Goal: Transaction & Acquisition: Book appointment/travel/reservation

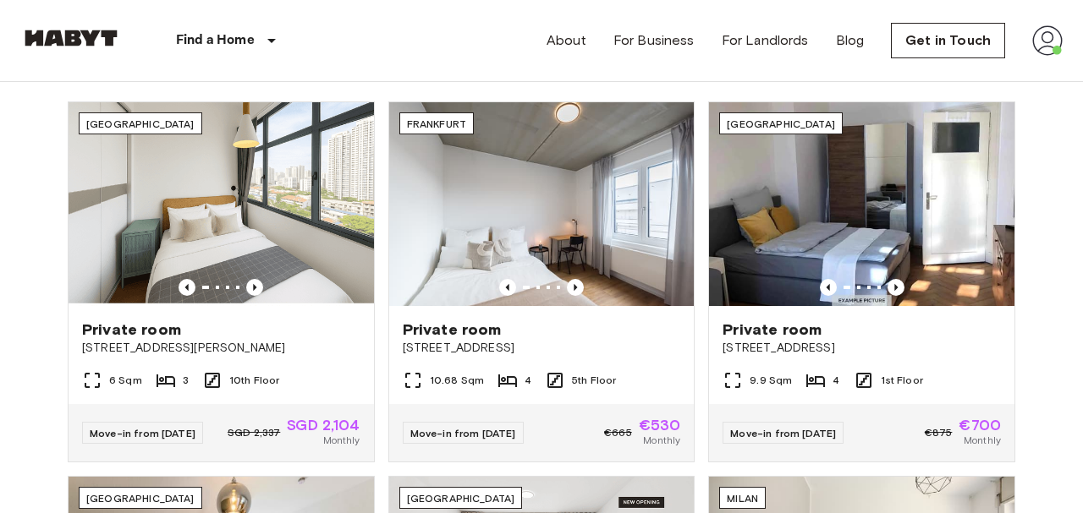
scroll to position [582, 0]
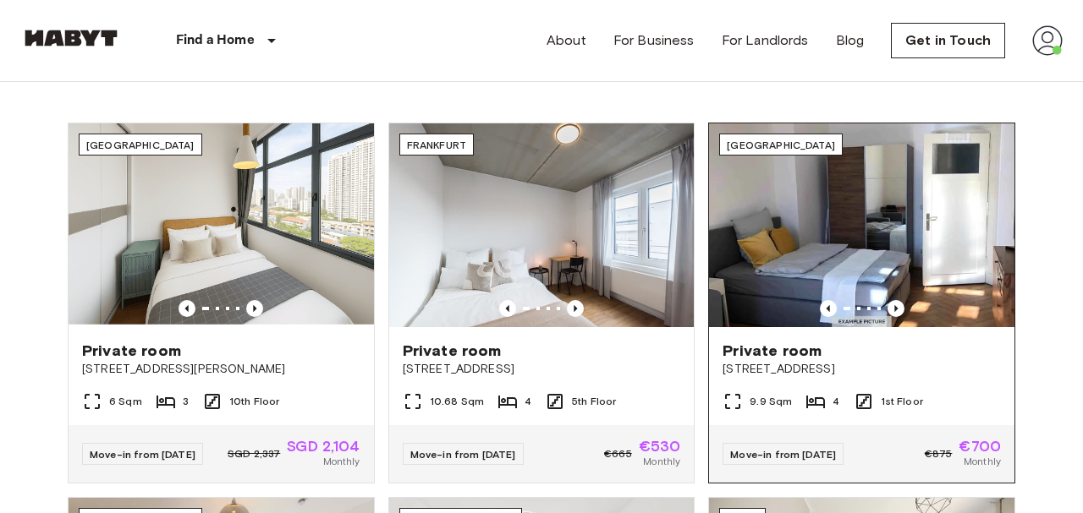
click at [770, 361] on span "[STREET_ADDRESS]" at bounding box center [861, 369] width 278 height 17
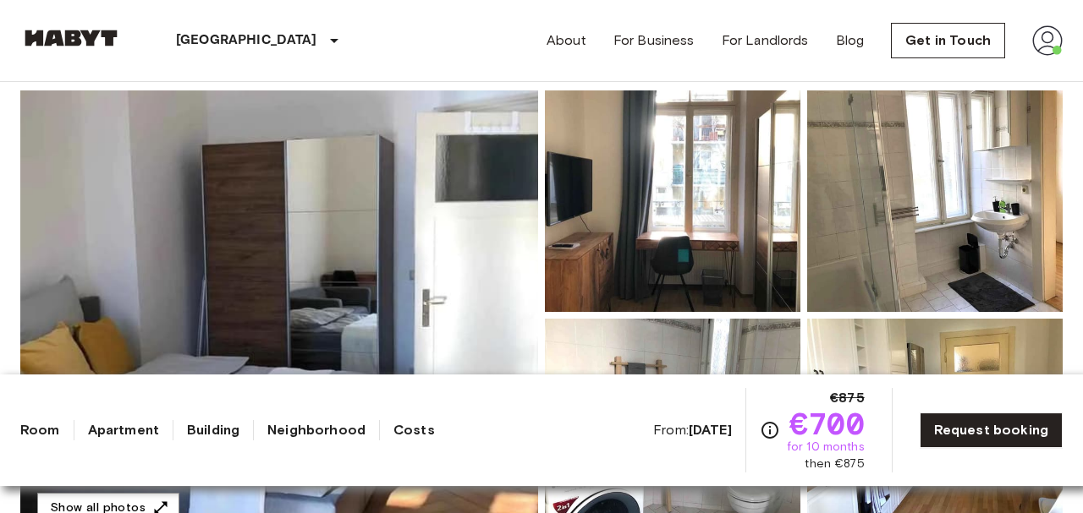
scroll to position [144, 0]
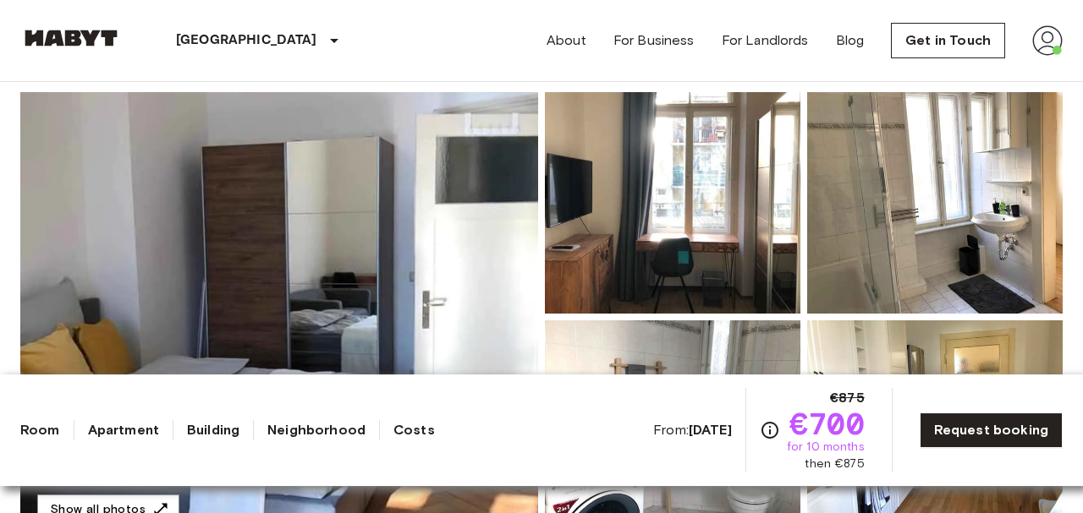
click at [74, 304] on img at bounding box center [279, 317] width 518 height 450
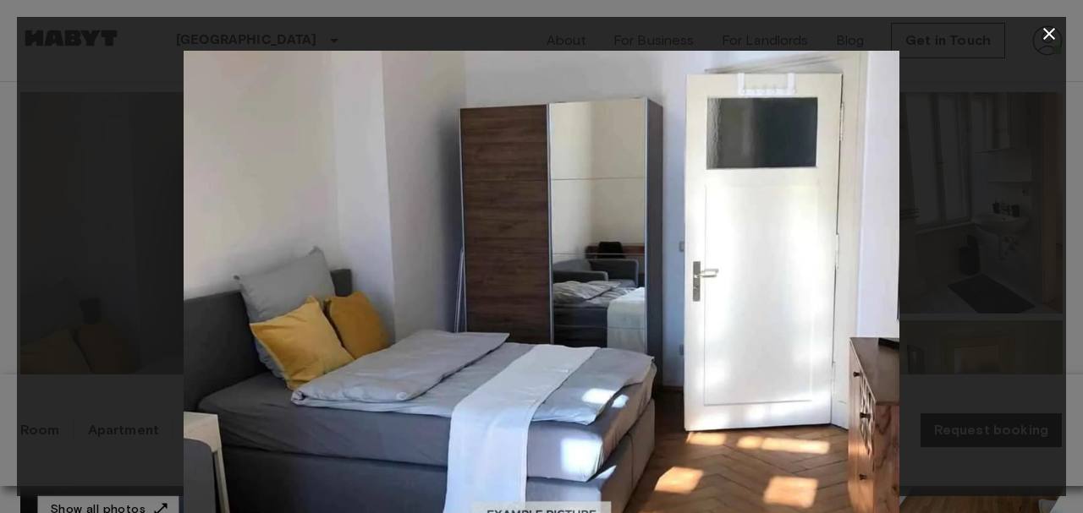
click at [1024, 46] on div at bounding box center [541, 34] width 1049 height 34
click at [1033, 40] on div at bounding box center [541, 34] width 1049 height 34
click at [1051, 43] on icon "button" at bounding box center [1049, 34] width 20 height 20
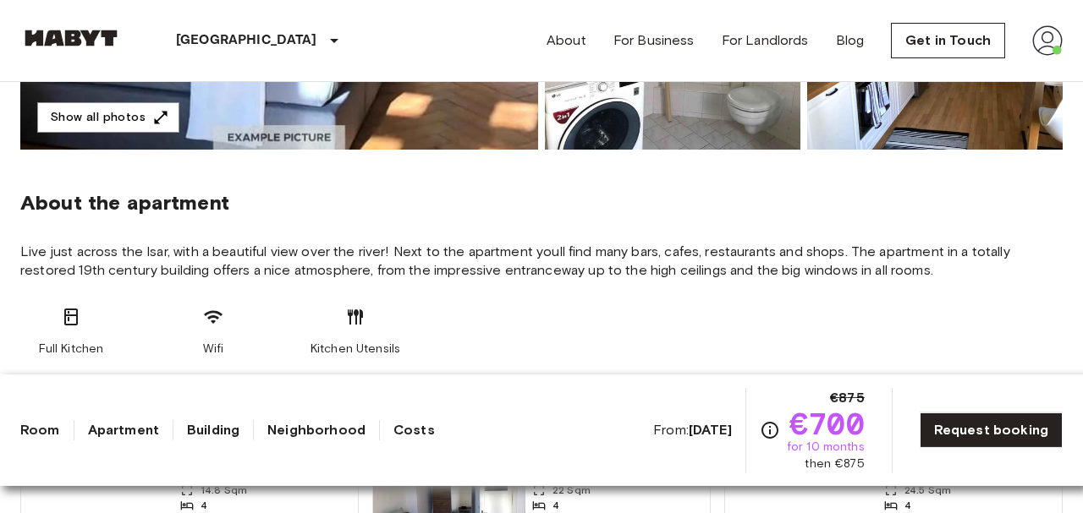
scroll to position [540, 0]
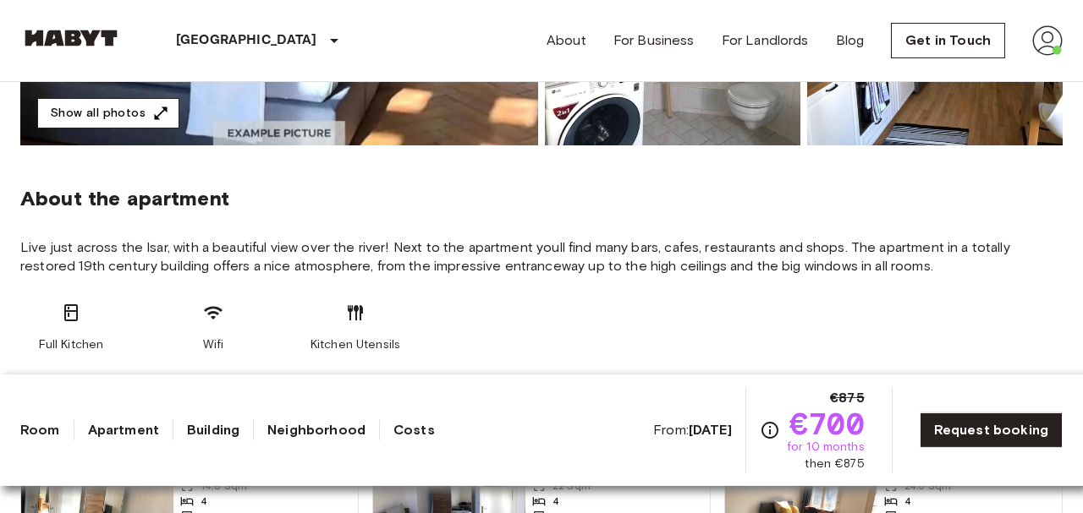
click at [112, 112] on button "Show all photos" at bounding box center [108, 113] width 142 height 31
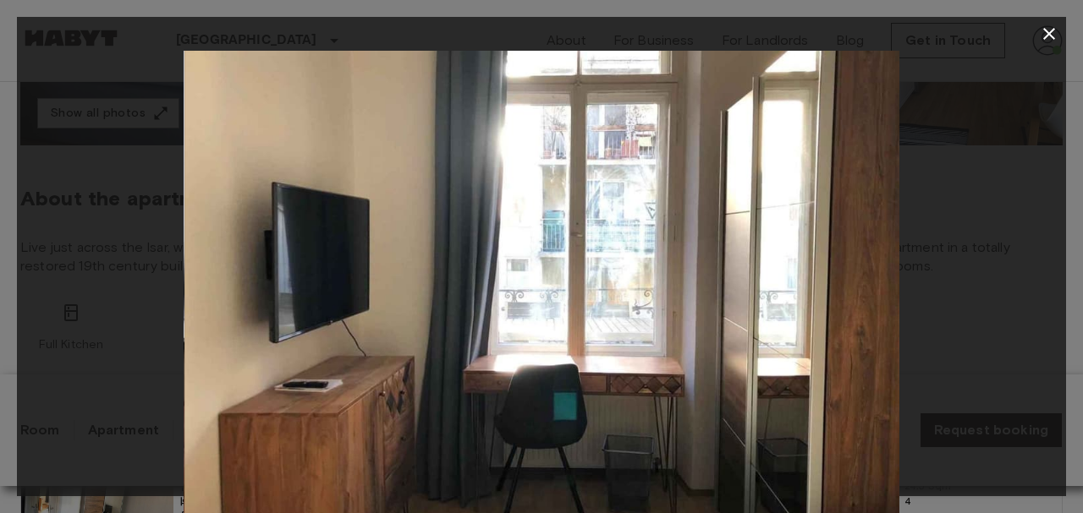
click at [1044, 34] on icon "button" at bounding box center [1049, 34] width 20 height 20
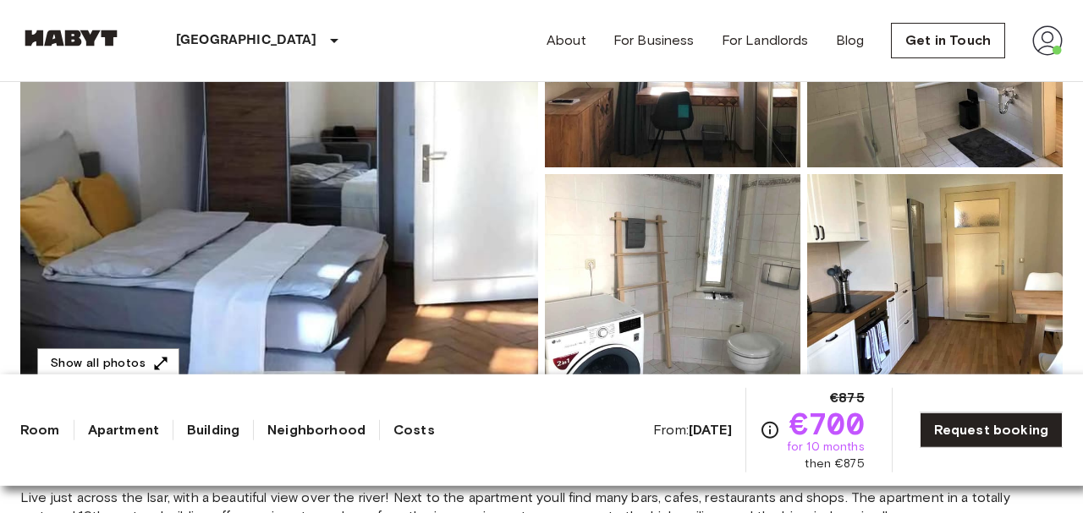
scroll to position [0, 0]
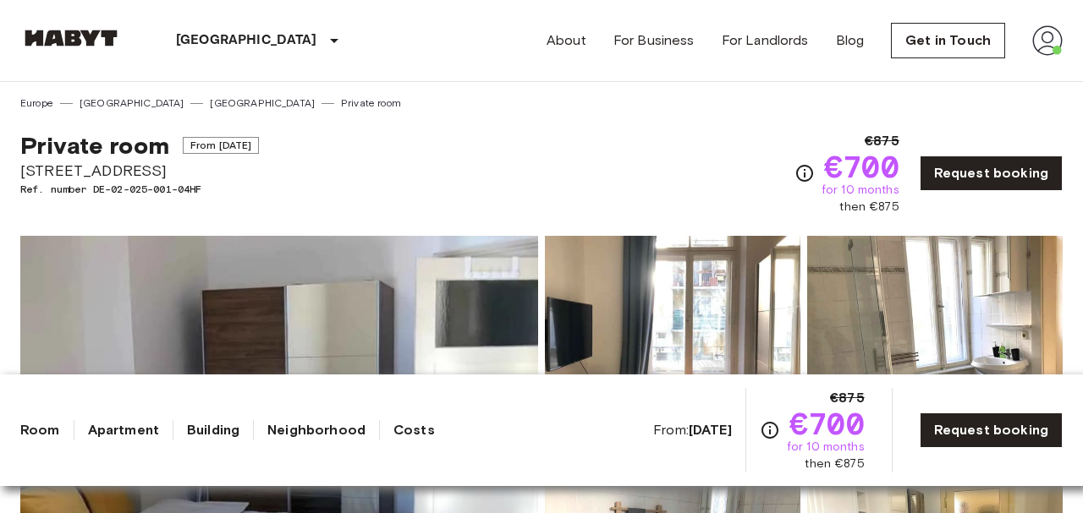
click at [168, 112] on div "Private room From Nov 4 2025 Wittelsbacherstraße 5 Ref. number DE-02-025-001-04…" at bounding box center [541, 163] width 1042 height 105
click at [210, 102] on link "[GEOGRAPHIC_DATA]" at bounding box center [262, 103] width 105 height 15
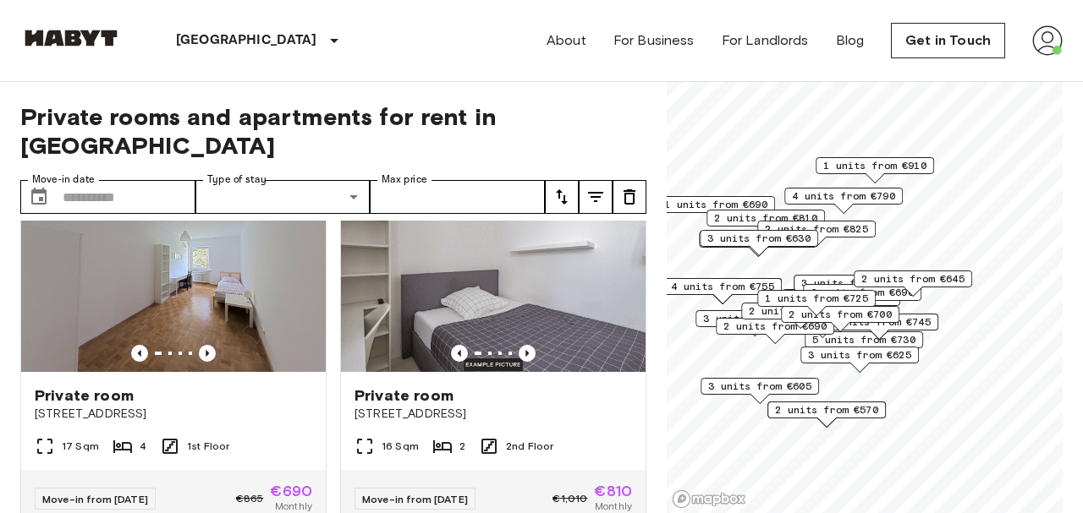
scroll to position [439, 0]
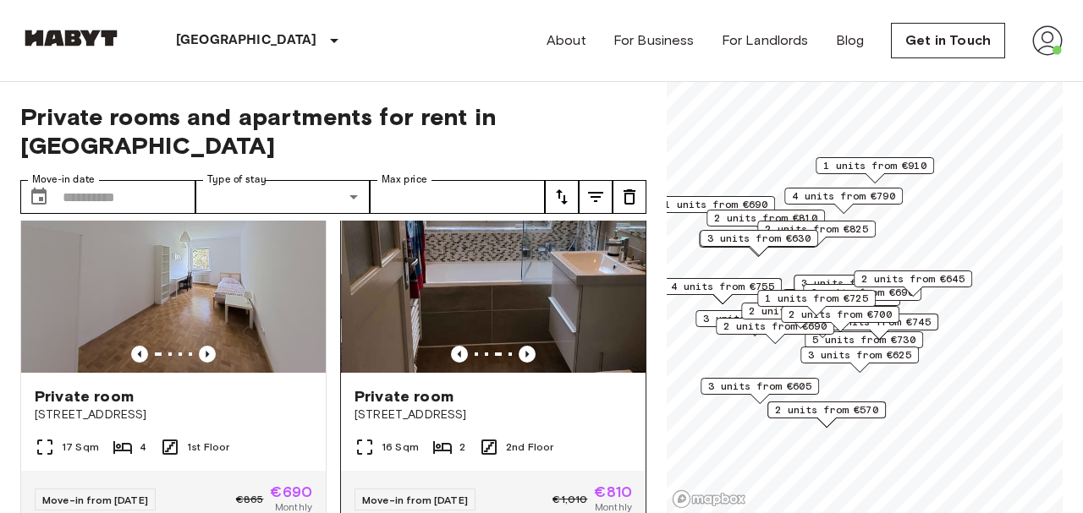
click at [396, 236] on img at bounding box center [494, 271] width 304 height 203
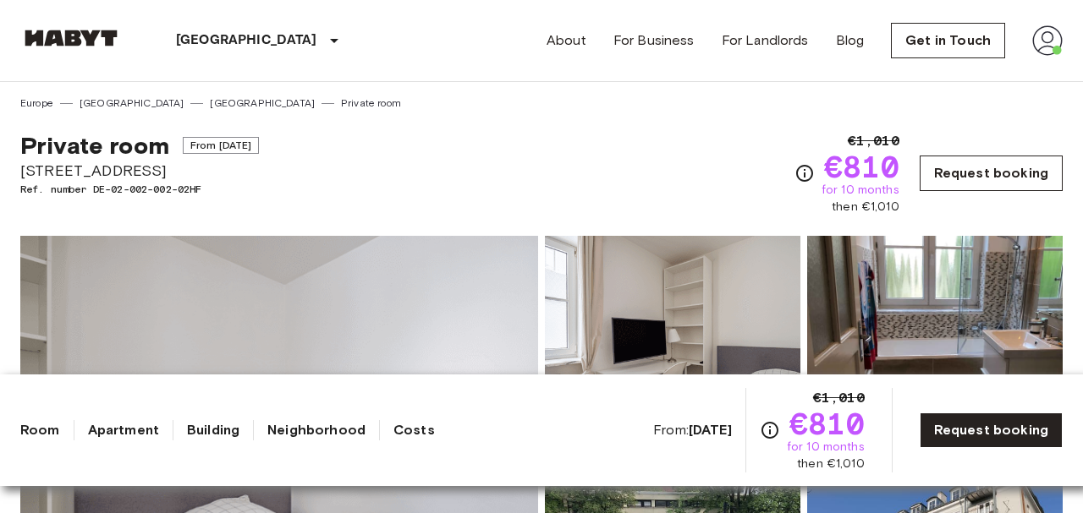
click at [1002, 171] on link "Request booking" at bounding box center [990, 174] width 143 height 36
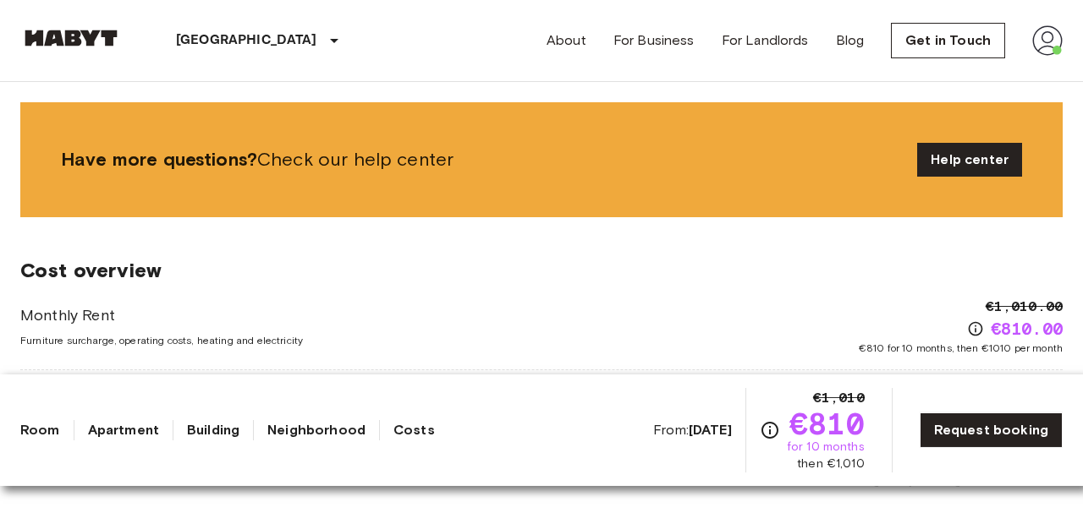
scroll to position [1052, 0]
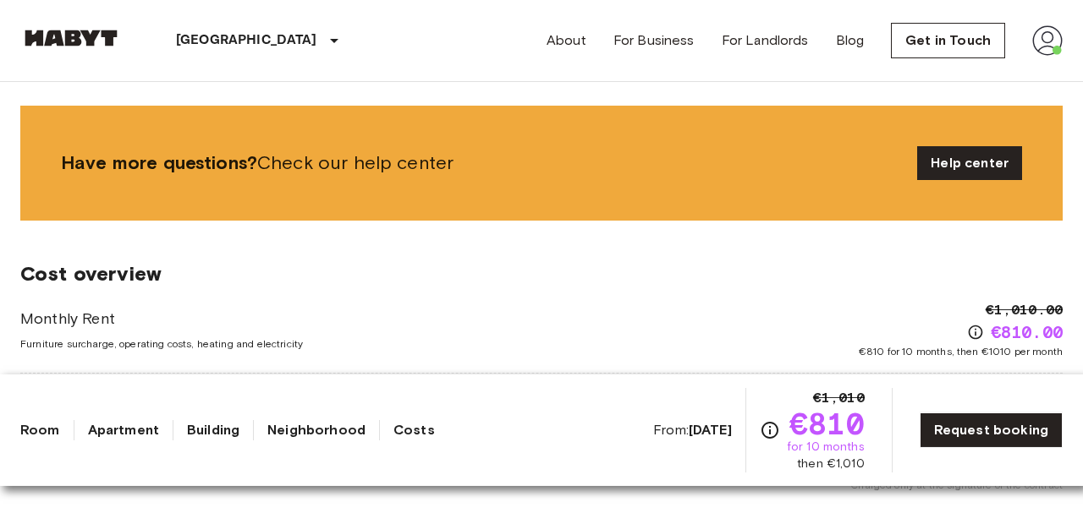
click at [688, 438] on b "Aug 20 2025" at bounding box center [709, 430] width 43 height 16
click at [693, 429] on b "Aug 20 2025" at bounding box center [709, 430] width 43 height 16
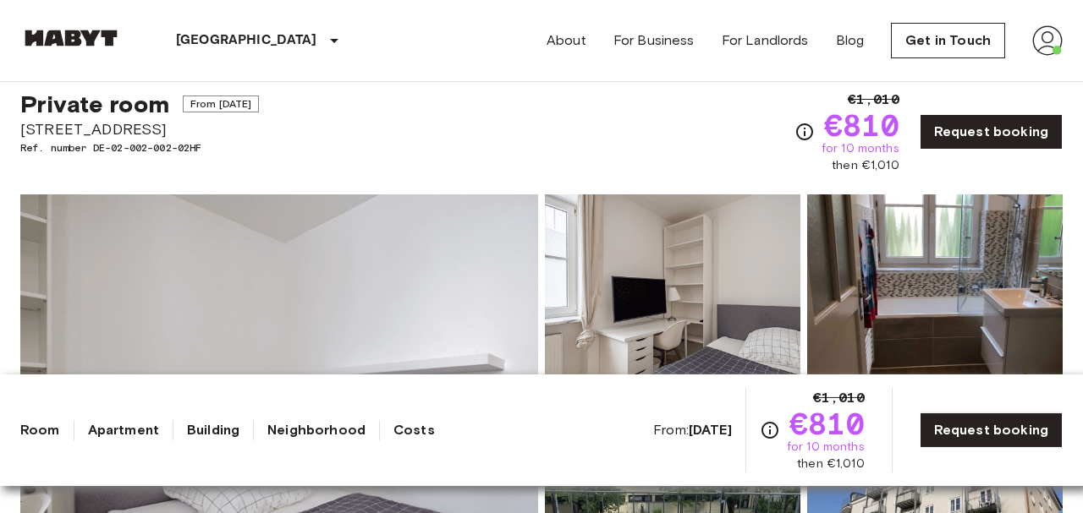
scroll to position [0, 0]
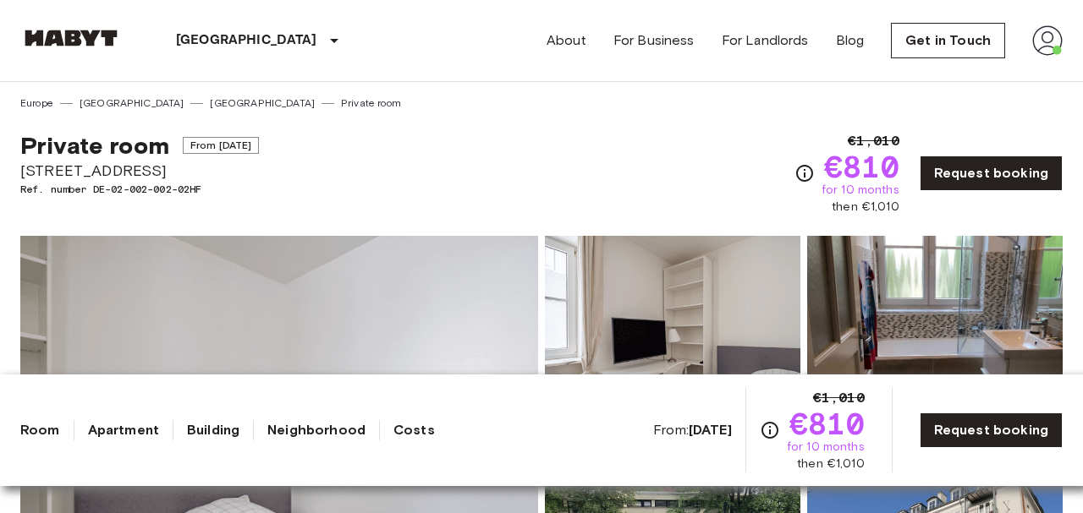
click at [209, 145] on span "From Aug 20 2025" at bounding box center [221, 145] width 77 height 17
click at [260, 150] on span "From Aug 20 2025" at bounding box center [221, 145] width 77 height 17
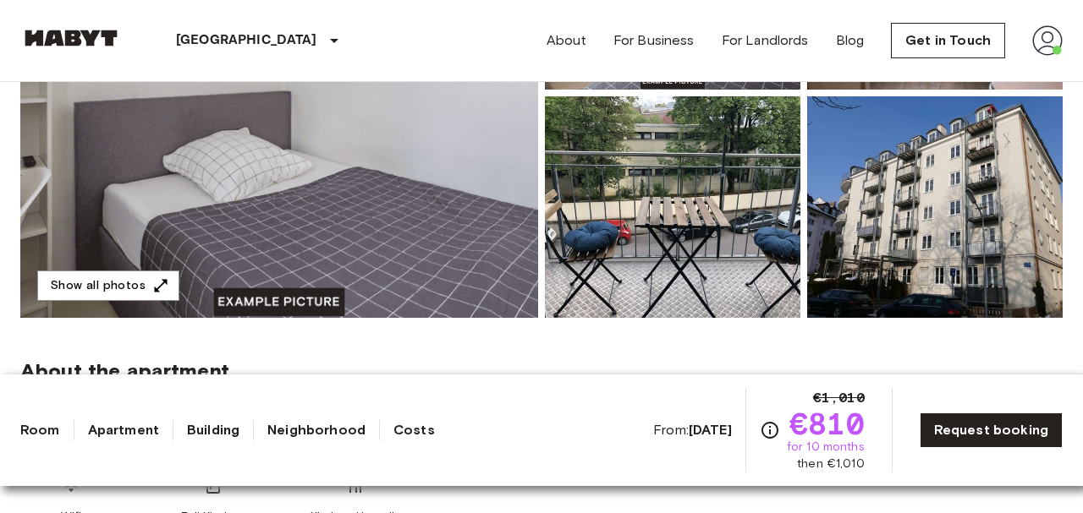
scroll to position [365, 0]
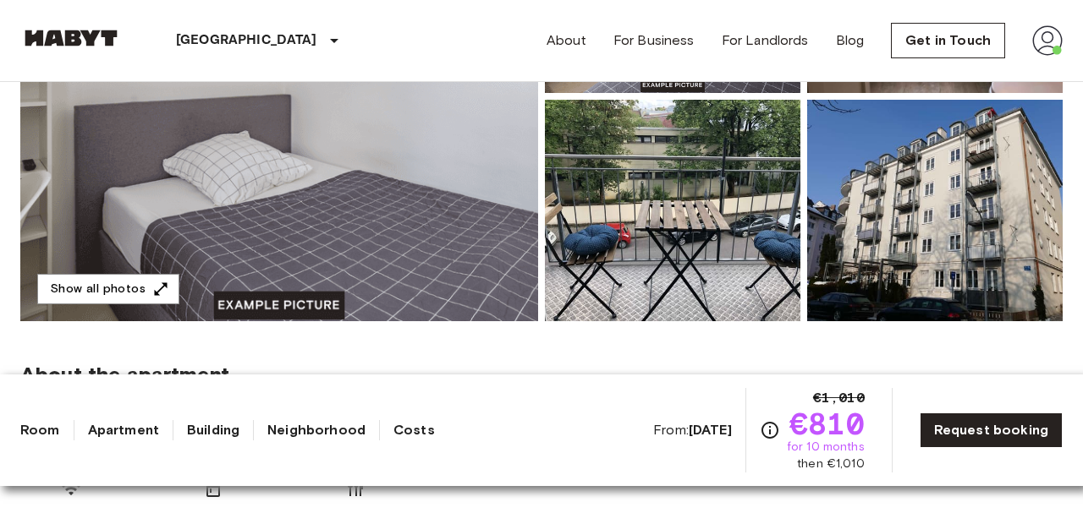
click at [74, 156] on img at bounding box center [279, 96] width 518 height 450
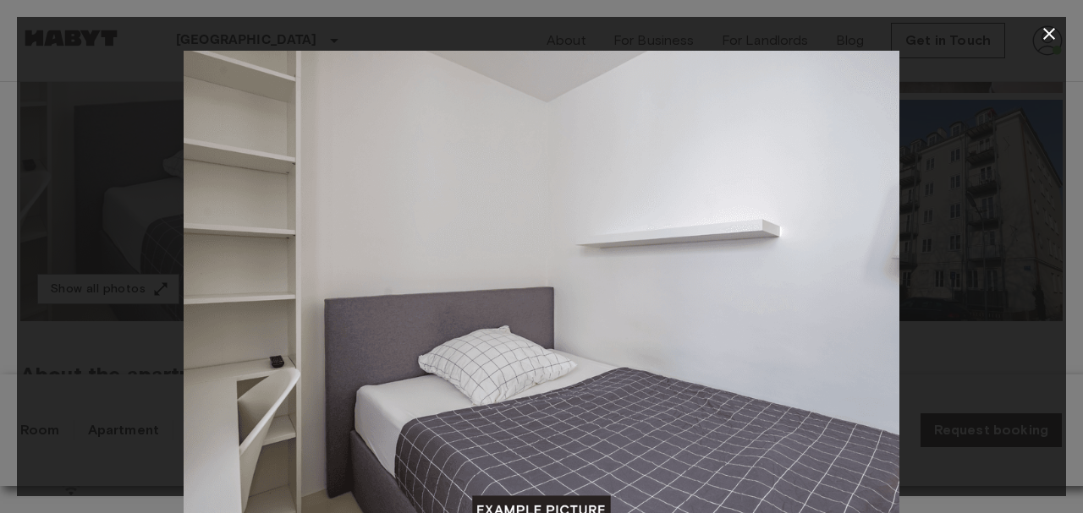
click at [963, 219] on div at bounding box center [541, 289] width 1049 height 477
click at [1048, 31] on icon "button" at bounding box center [1049, 34] width 20 height 20
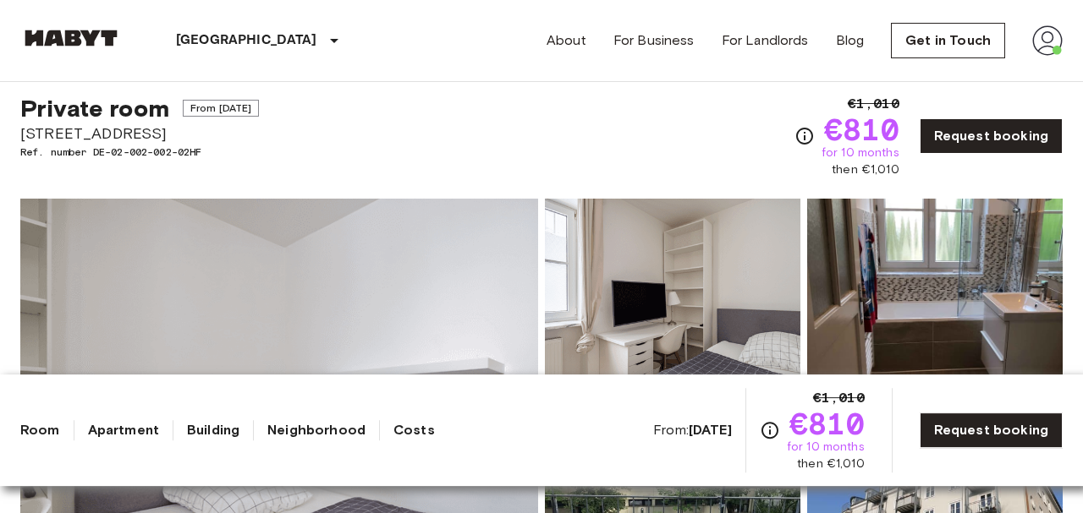
scroll to position [0, 0]
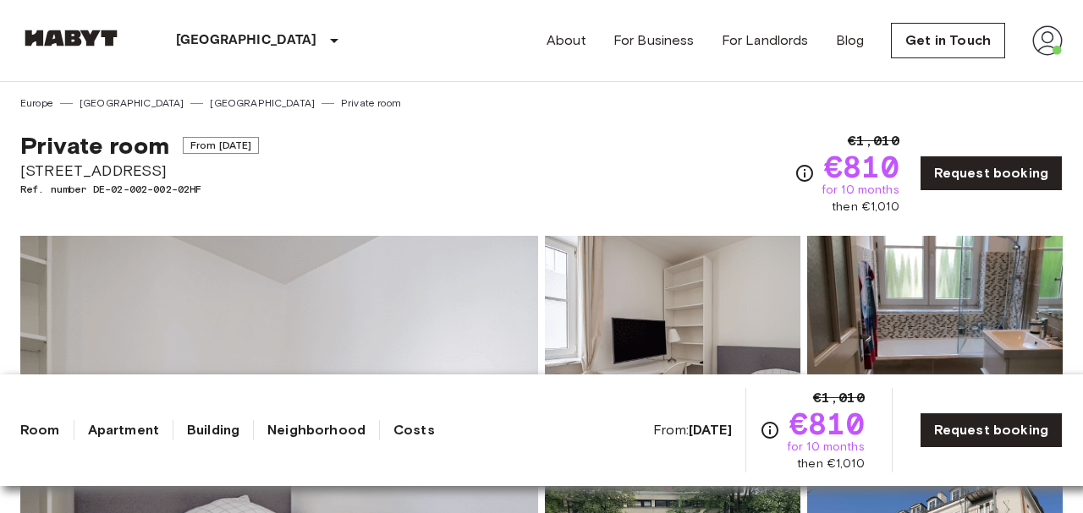
click at [85, 151] on span "Private room" at bounding box center [94, 145] width 149 height 29
click at [80, 179] on span "Alfonsstraße 7" at bounding box center [139, 171] width 239 height 22
click at [167, 111] on div "Private room From Aug 20 2025 Alfonsstraße 7 Ref. number DE-02-002-002-02HF €1,…" at bounding box center [541, 163] width 1042 height 105
click at [210, 107] on link "[GEOGRAPHIC_DATA]" at bounding box center [262, 103] width 105 height 15
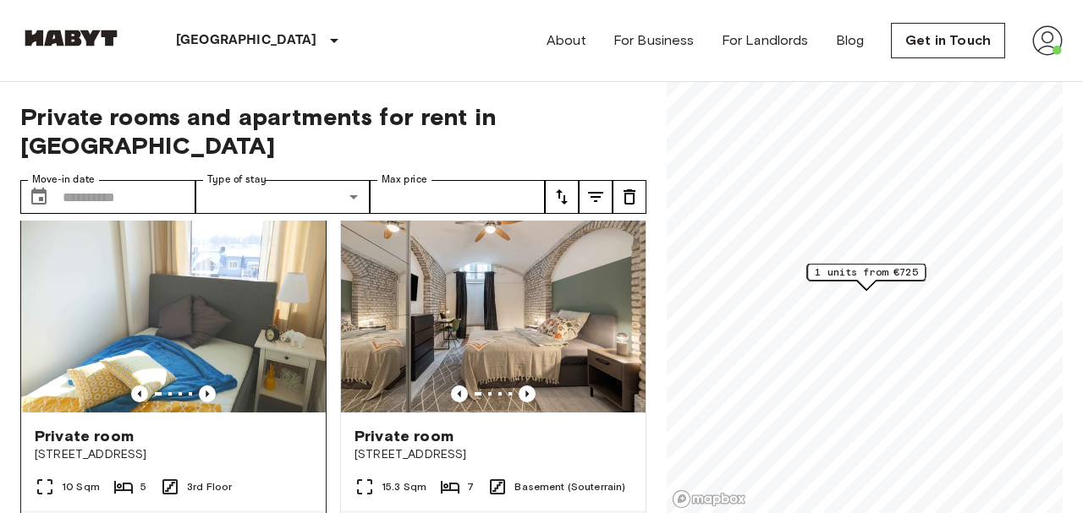
scroll to position [27, 0]
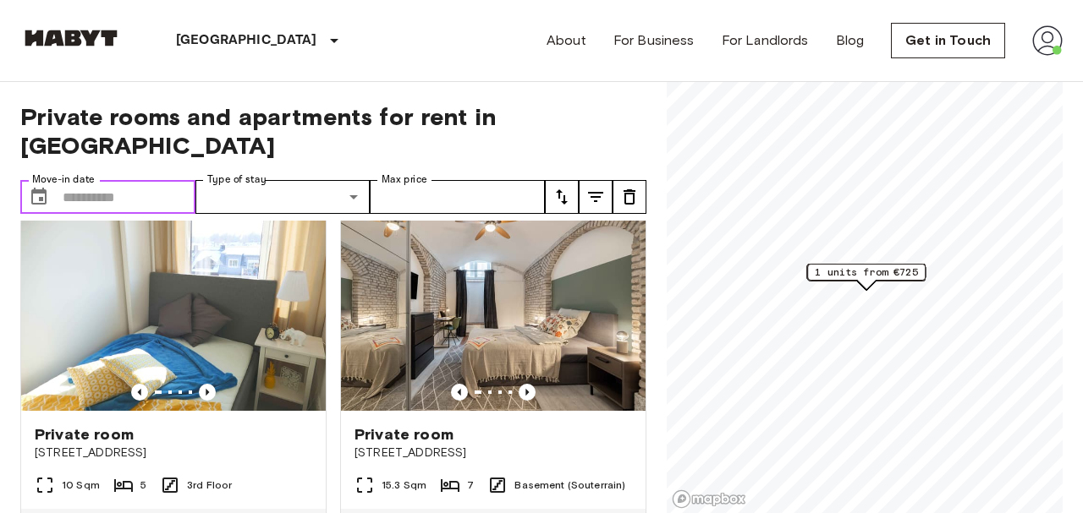
click at [85, 180] on input "Move-in date" at bounding box center [129, 197] width 133 height 34
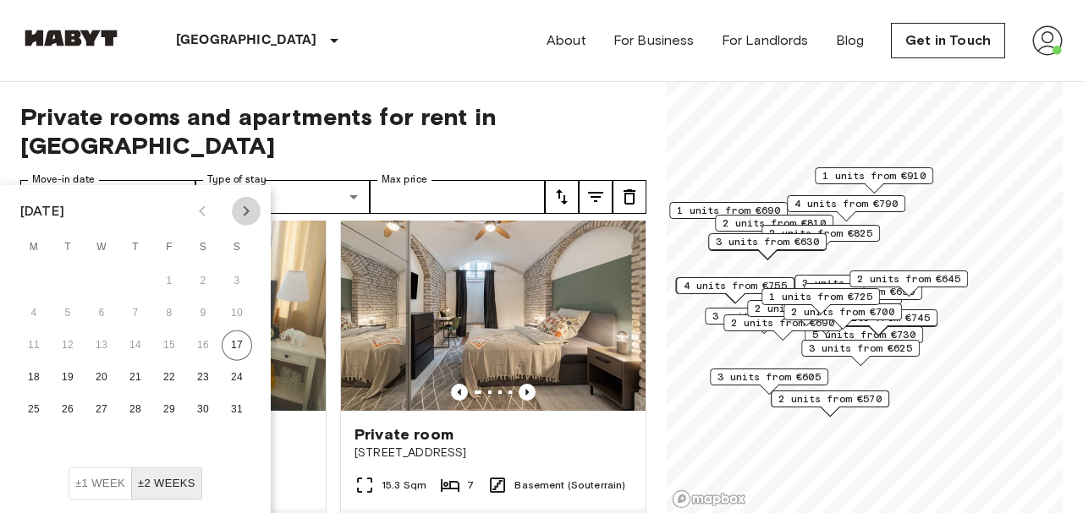
click at [246, 208] on icon "Next month" at bounding box center [247, 211] width 6 height 10
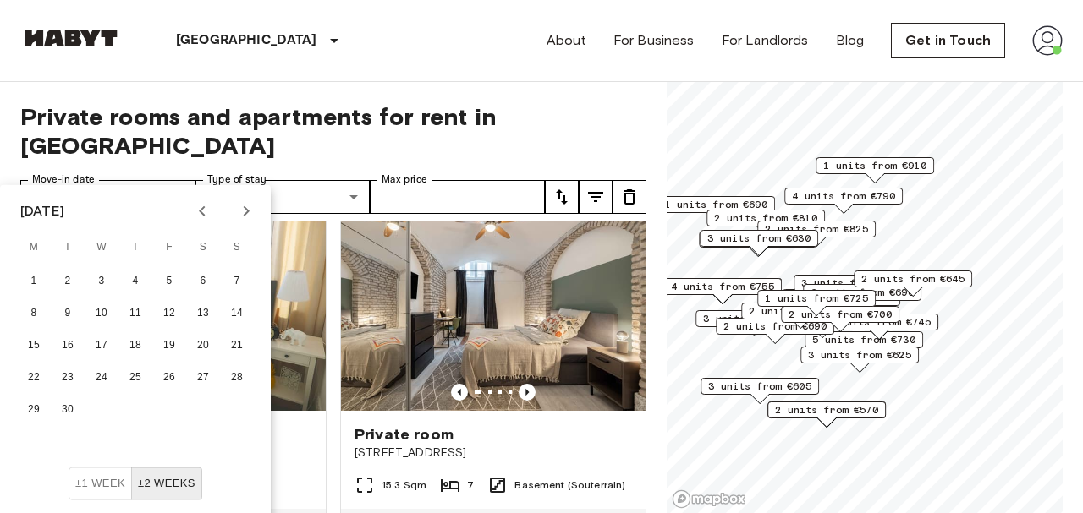
click at [243, 217] on icon "Next month" at bounding box center [246, 211] width 20 height 20
click at [52, 331] on button "14" at bounding box center [67, 346] width 30 height 30
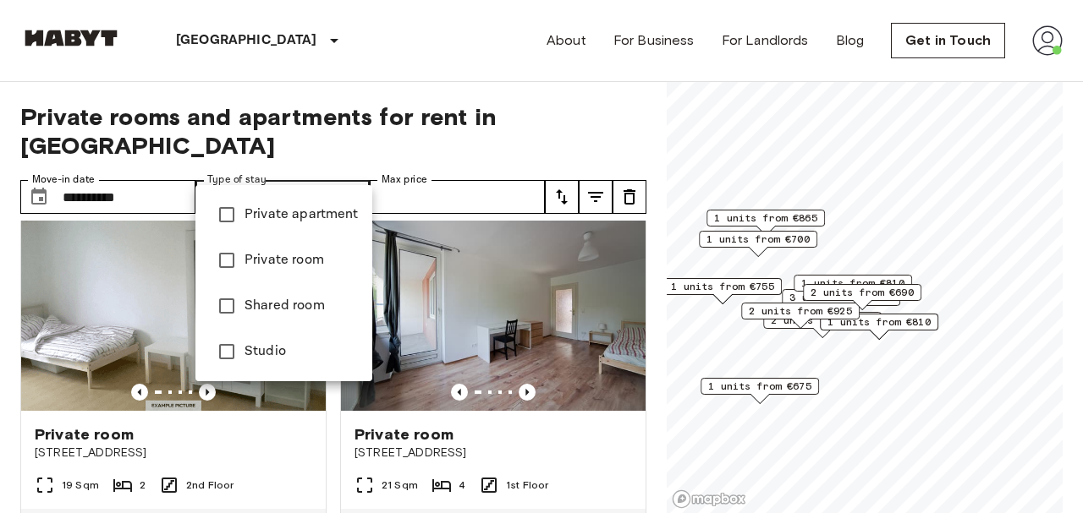
click at [134, 167] on div at bounding box center [541, 256] width 1083 height 513
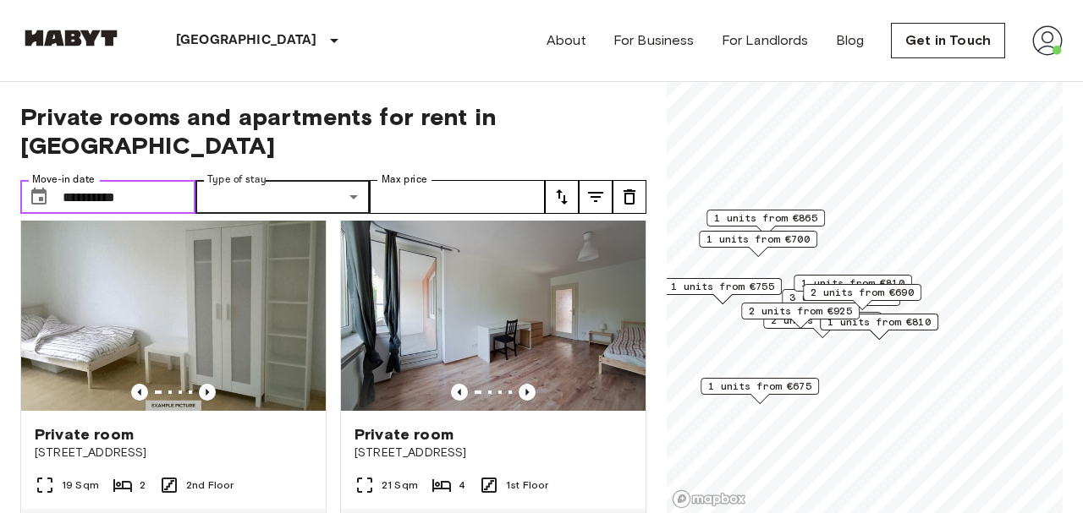
click at [35, 187] on icon "Choose date, selected date is 6 Oct 2025" at bounding box center [39, 197] width 20 height 20
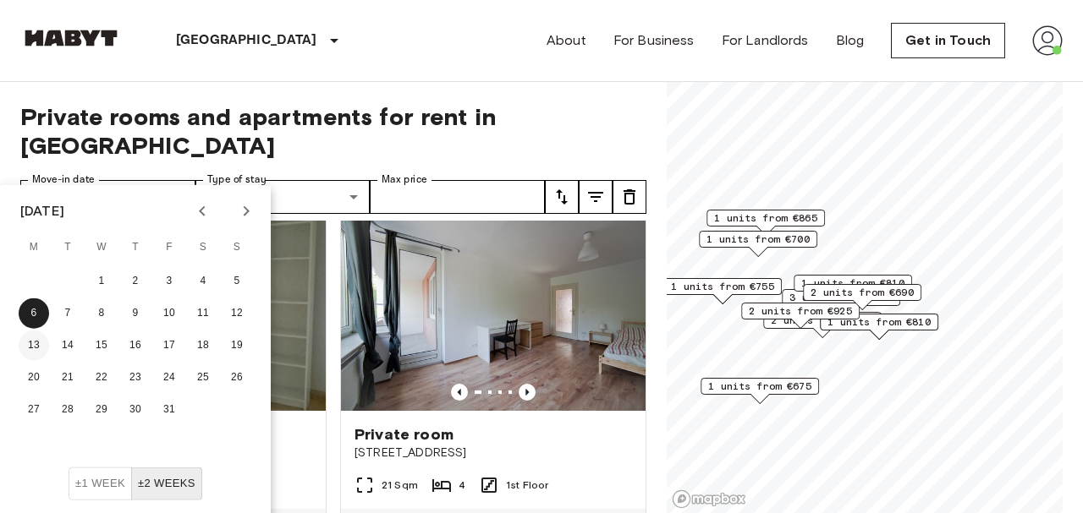
click at [27, 348] on button "13" at bounding box center [34, 346] width 30 height 30
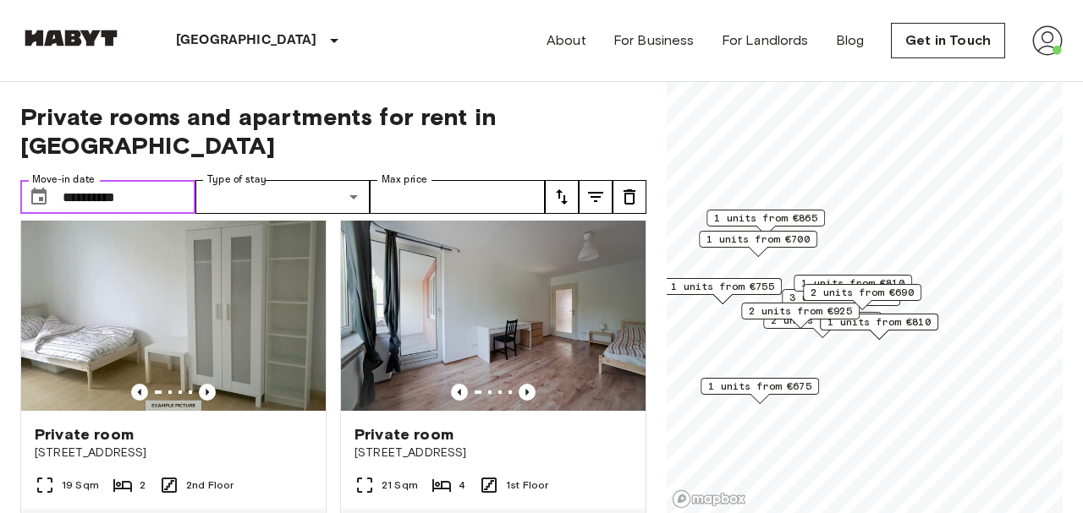
type input "**********"
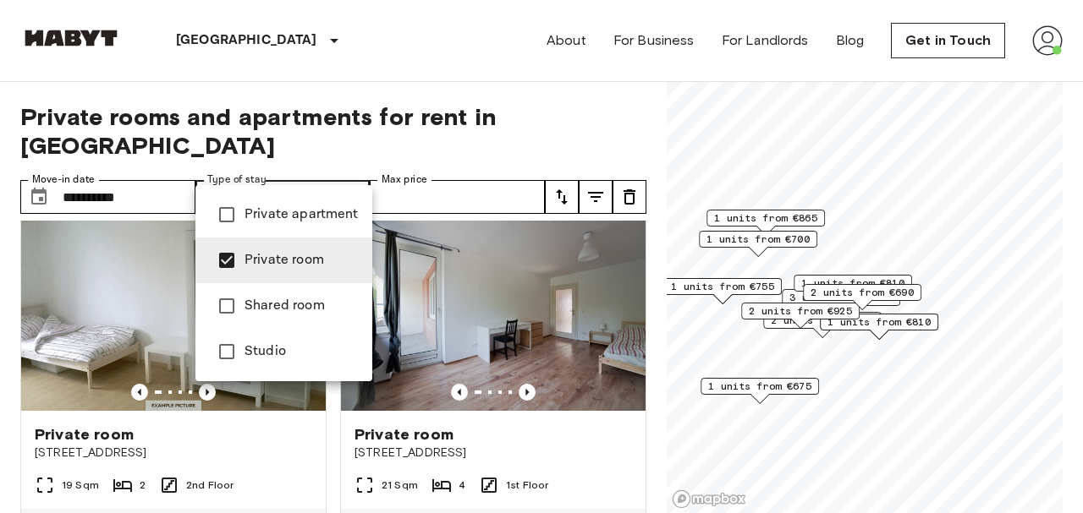
type input "**********"
click at [628, 101] on div at bounding box center [541, 256] width 1083 height 513
click at [1082, 120] on div at bounding box center [541, 256] width 1083 height 513
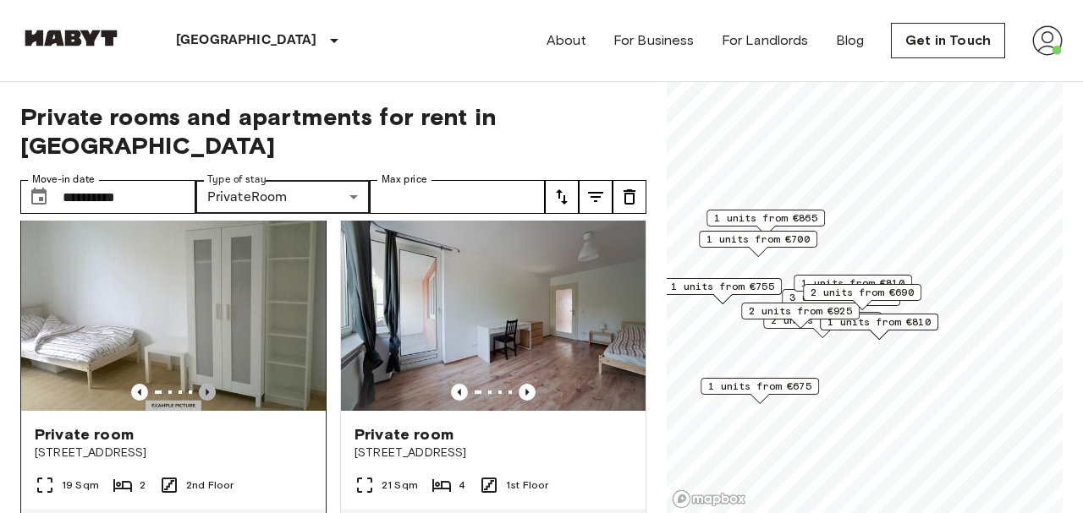
click at [207, 384] on icon "Previous image" at bounding box center [207, 392] width 17 height 17
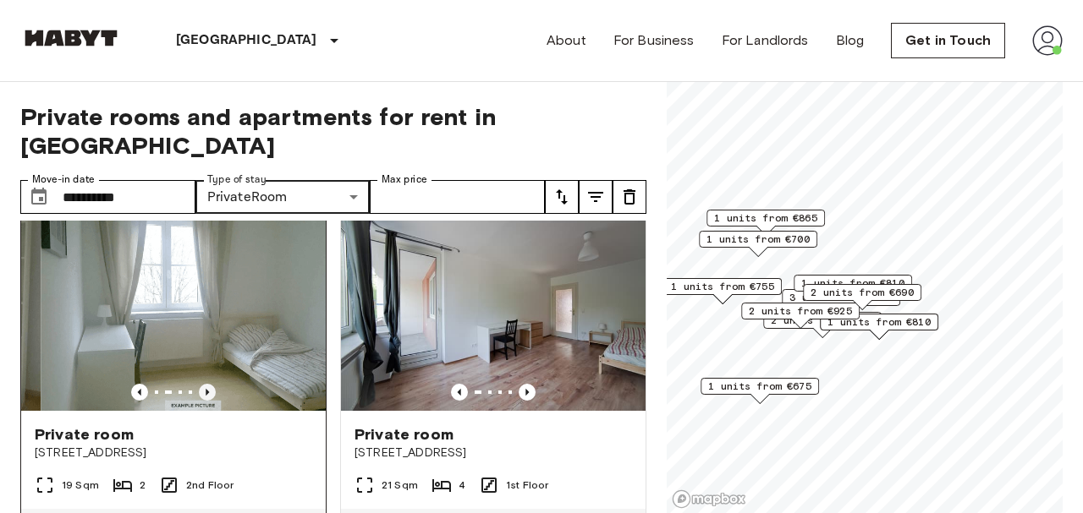
click at [207, 384] on icon "Previous image" at bounding box center [207, 392] width 17 height 17
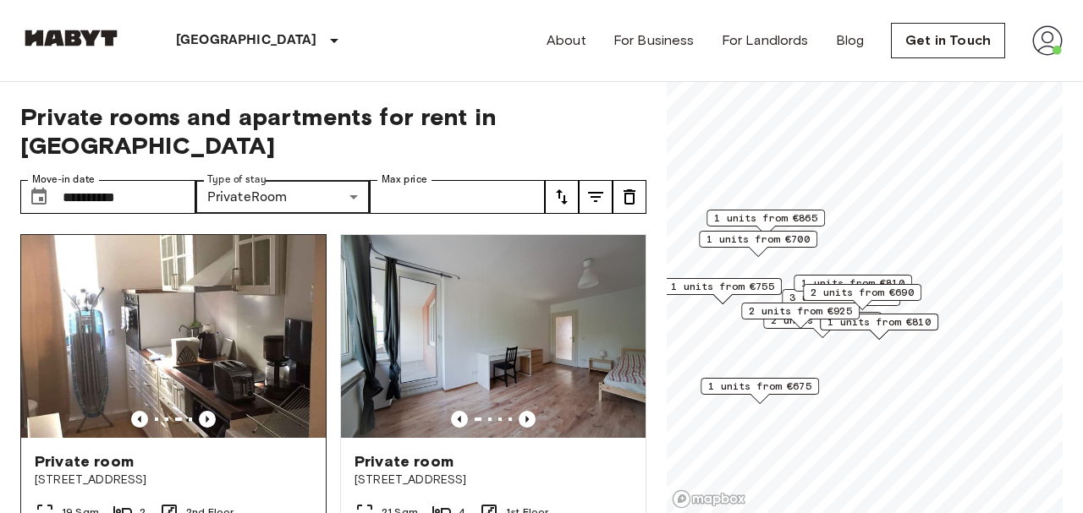
click at [87, 452] on span "Private room" at bounding box center [84, 462] width 99 height 20
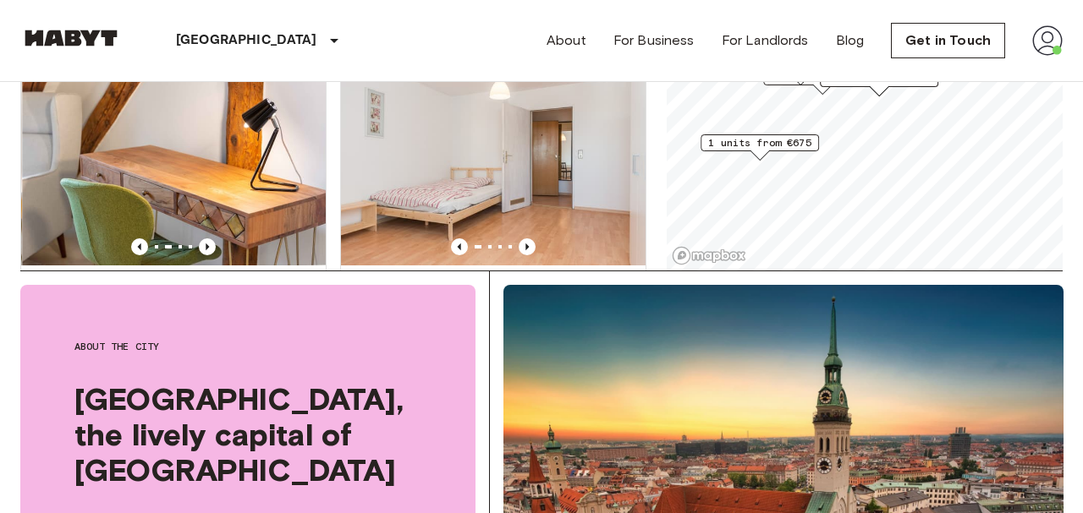
scroll to position [1544, 0]
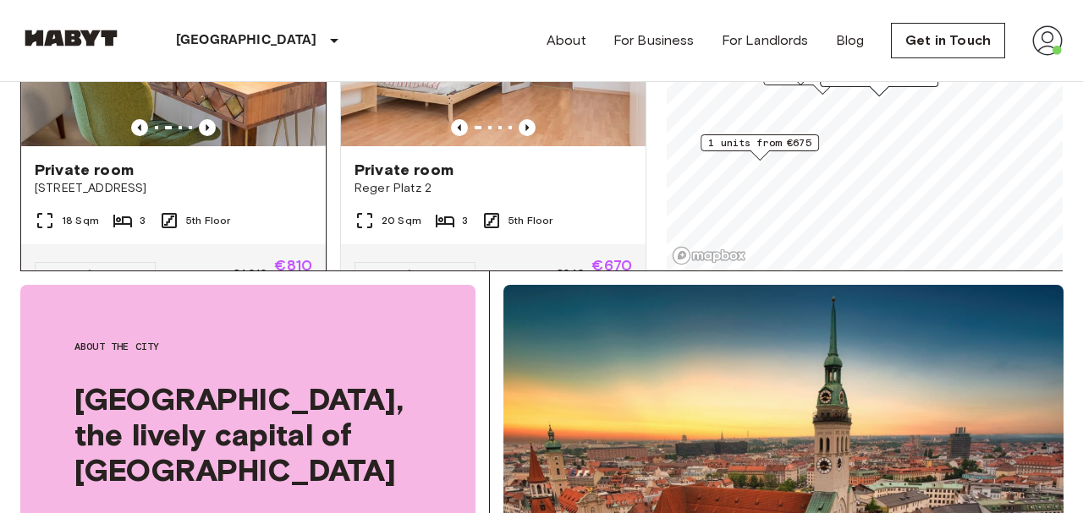
click at [61, 160] on span "Private room" at bounding box center [84, 170] width 99 height 20
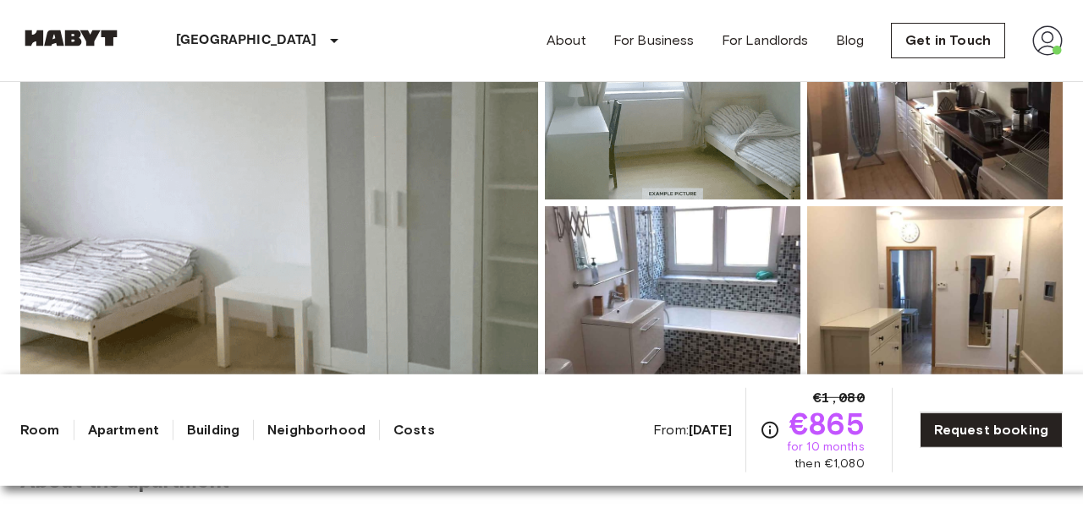
scroll to position [260, 0]
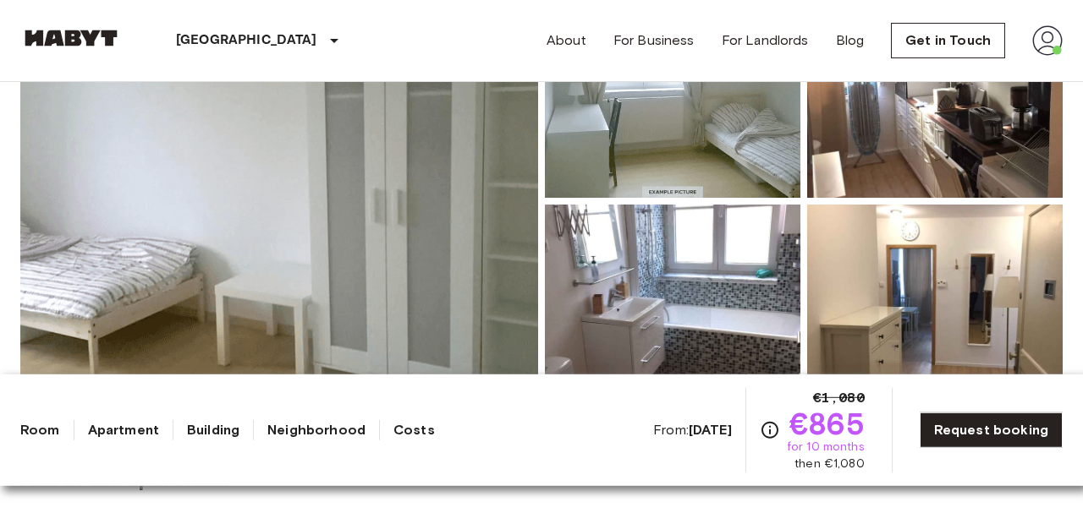
click at [72, 144] on img at bounding box center [279, 201] width 518 height 450
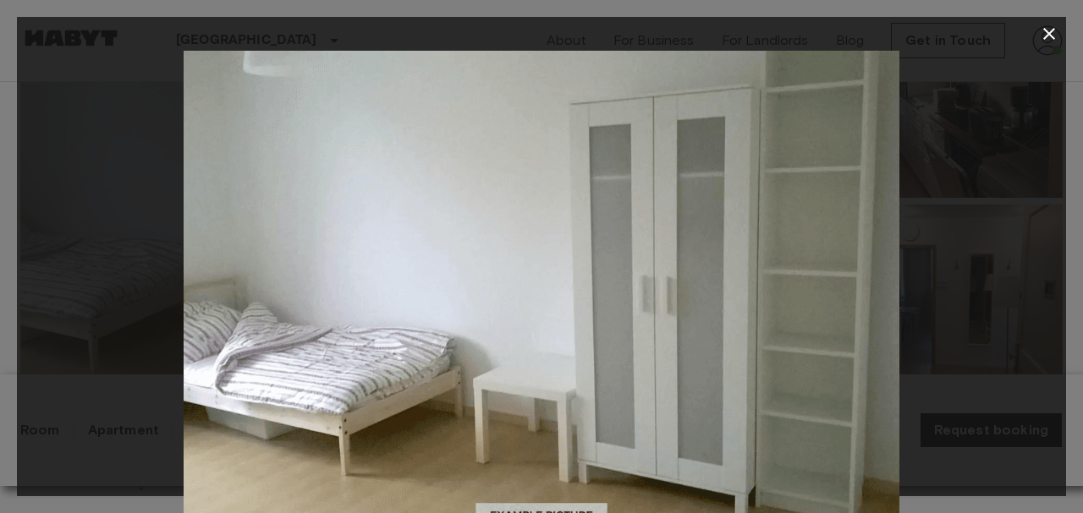
click at [1045, 33] on icon "button" at bounding box center [1049, 34] width 20 height 20
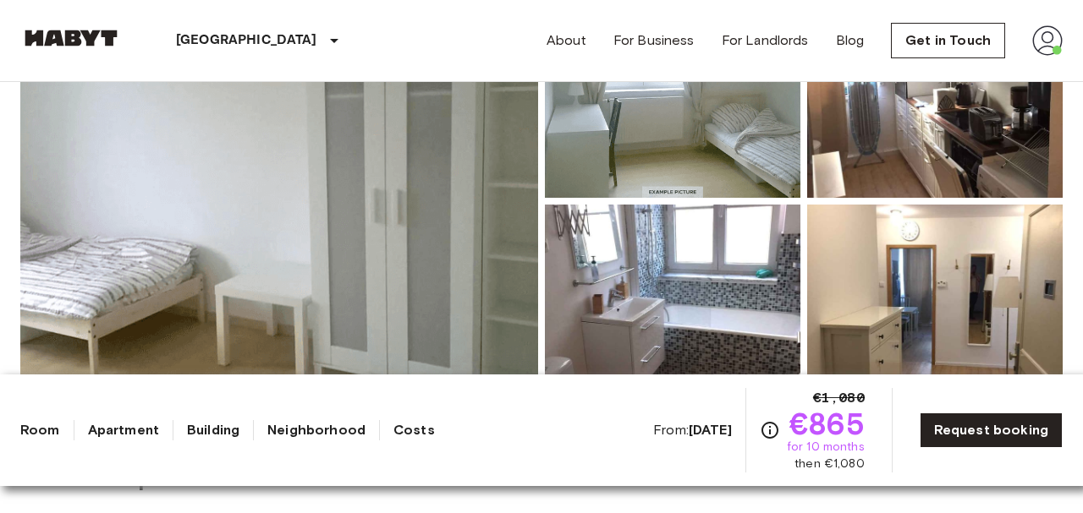
click at [759, 149] on img at bounding box center [672, 87] width 255 height 222
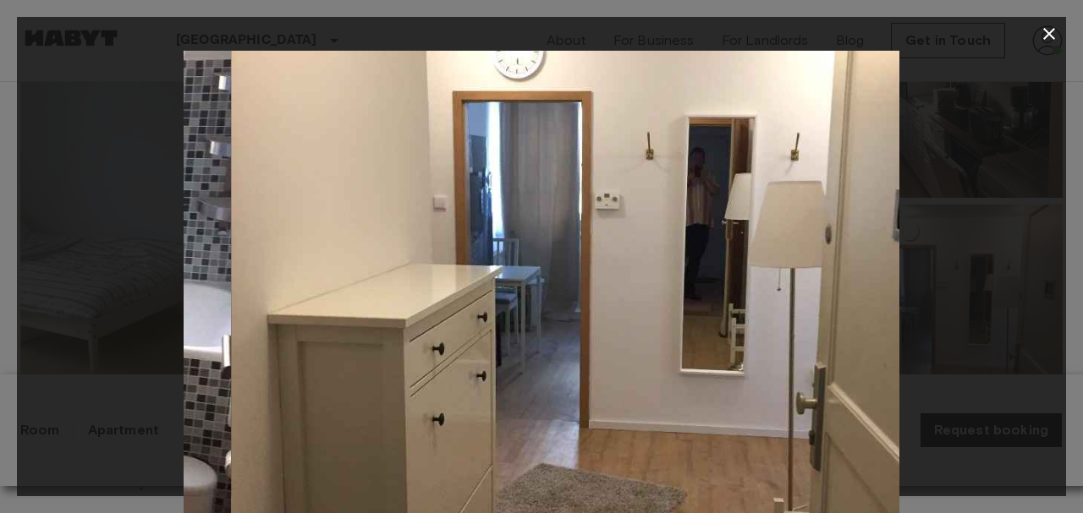
click at [1049, 30] on icon "button" at bounding box center [1049, 34] width 20 height 20
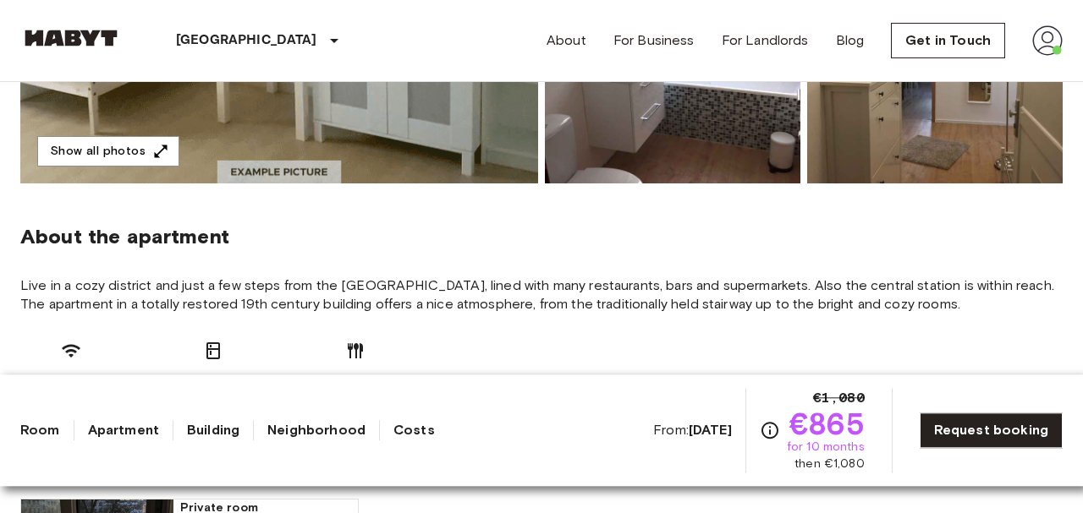
scroll to position [0, 0]
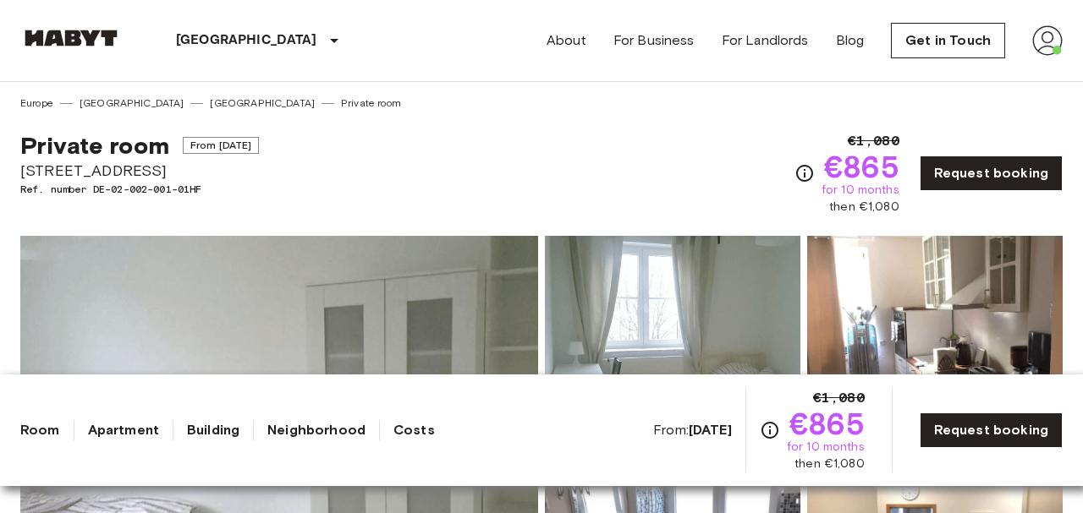
click at [210, 106] on link "[GEOGRAPHIC_DATA]" at bounding box center [262, 103] width 105 height 15
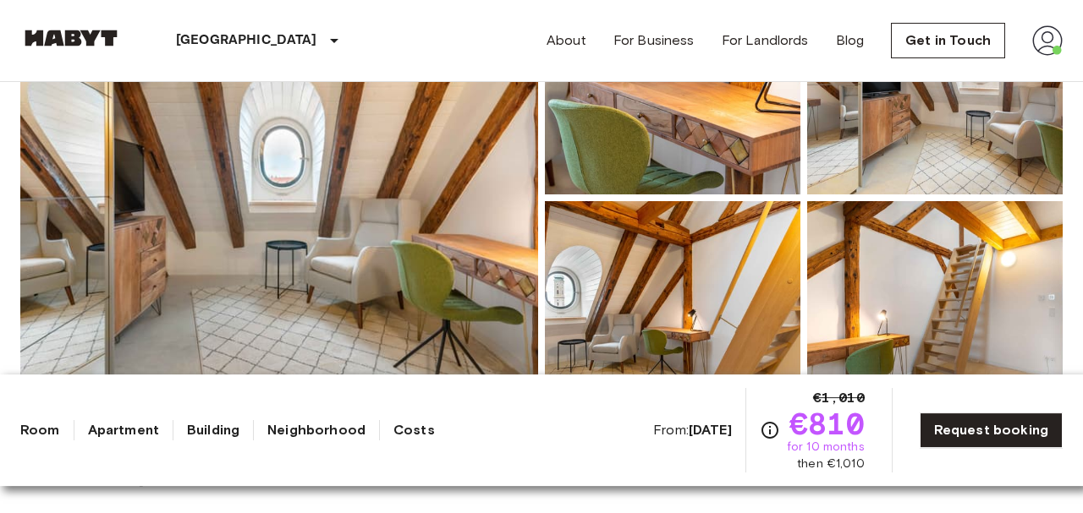
scroll to position [262, 0]
click at [74, 158] on img at bounding box center [279, 199] width 518 height 450
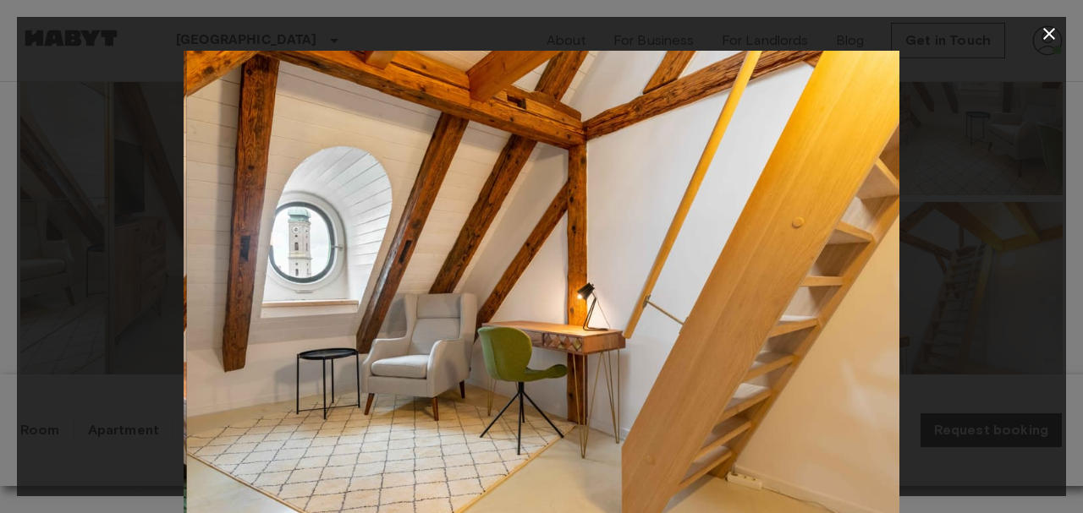
click at [1046, 27] on icon "button" at bounding box center [1049, 34] width 20 height 20
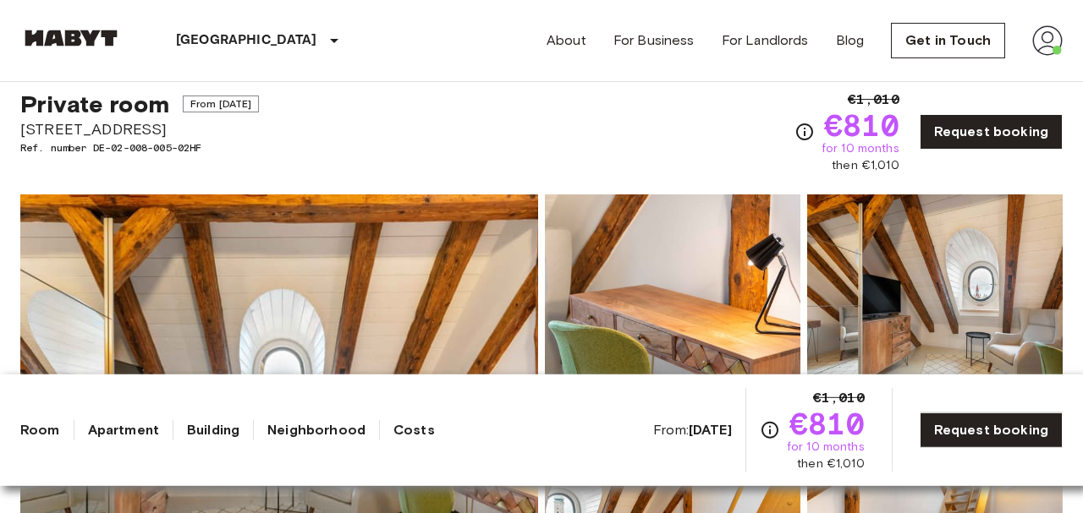
scroll to position [0, 0]
